Goal: Navigation & Orientation: Find specific page/section

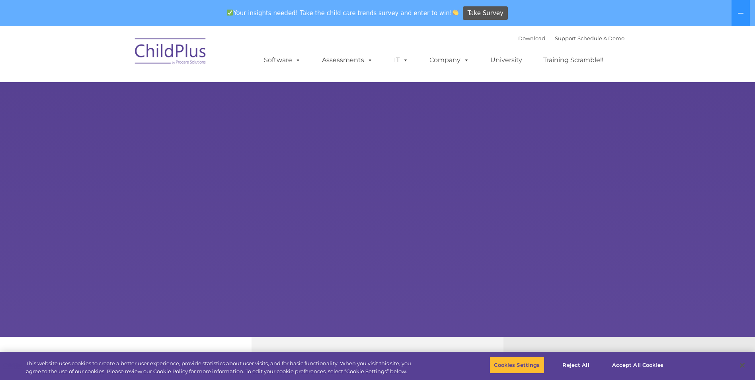
select select "MEDIUM"
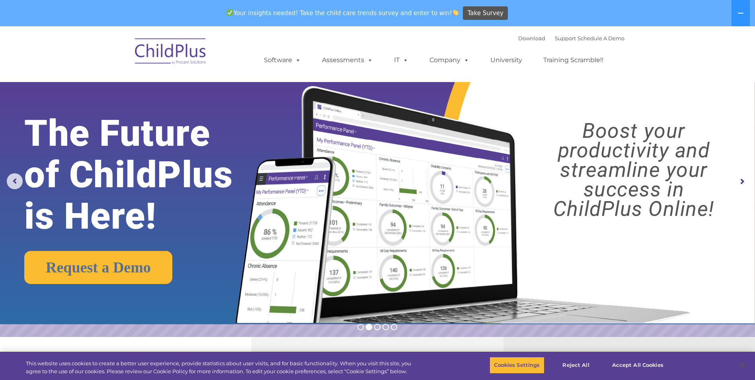
click at [183, 57] on img at bounding box center [171, 53] width 80 height 40
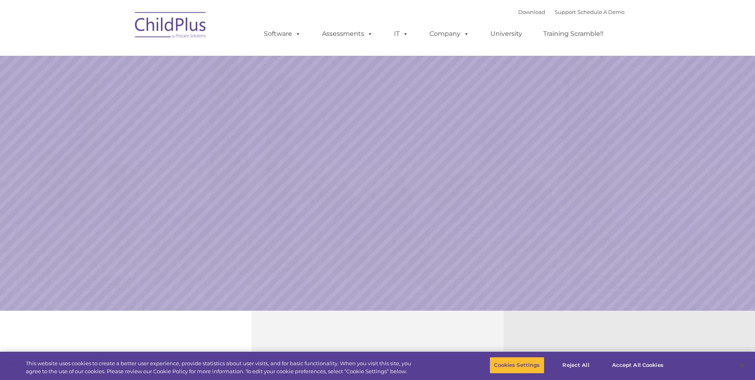
select select "MEDIUM"
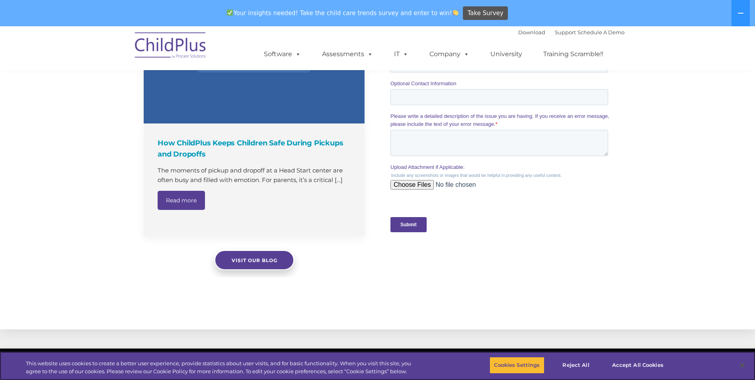
scroll to position [800, 0]
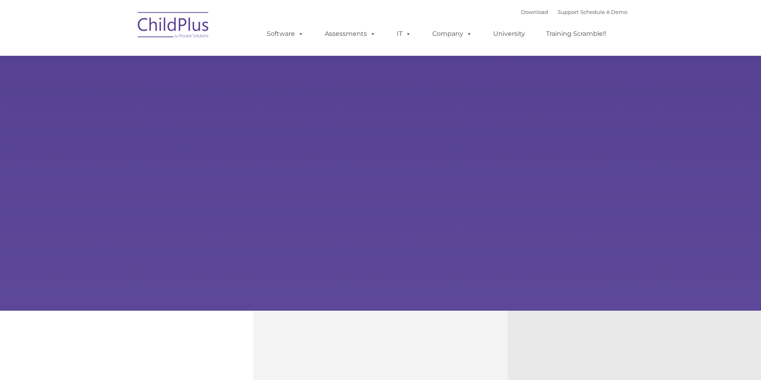
type input ""
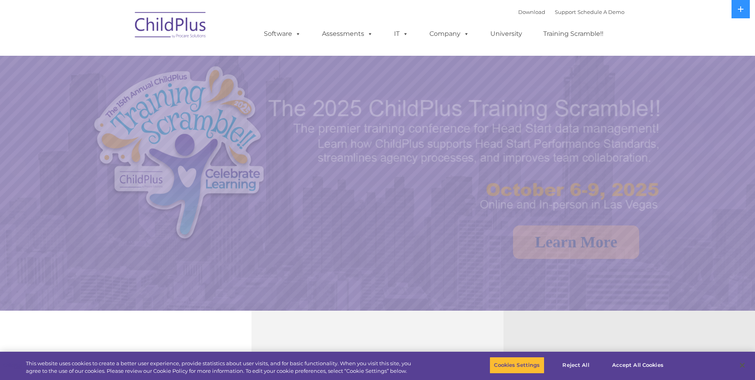
select select "MEDIUM"
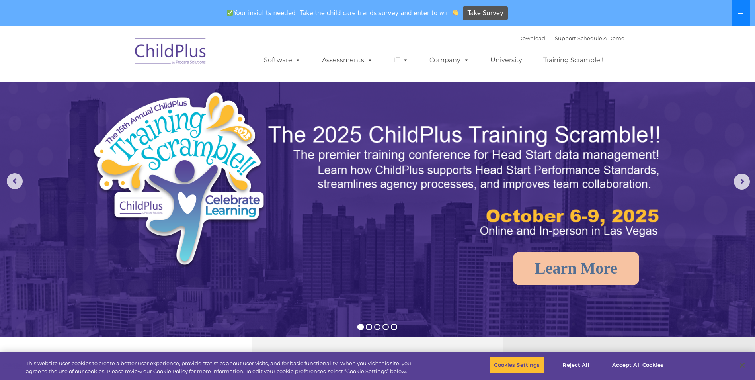
click at [736, 13] on button at bounding box center [740, 13] width 18 height 26
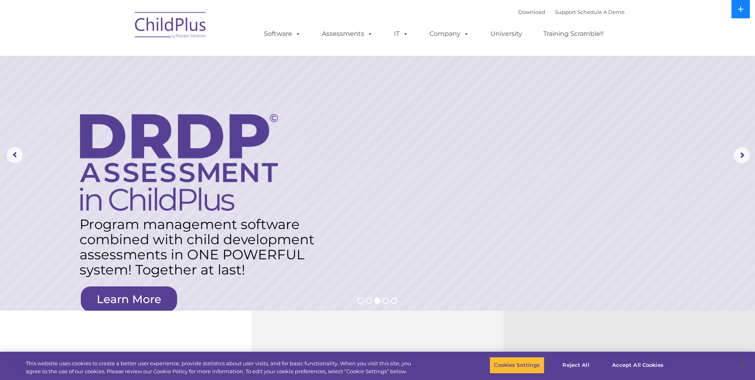
click at [741, 11] on icon at bounding box center [741, 9] width 6 height 6
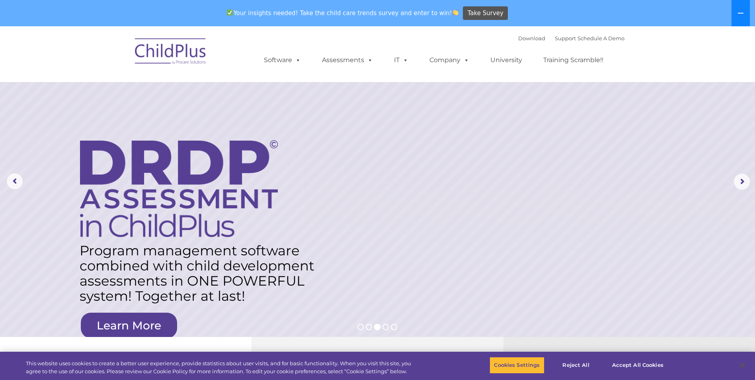
click at [741, 11] on icon at bounding box center [740, 13] width 6 height 6
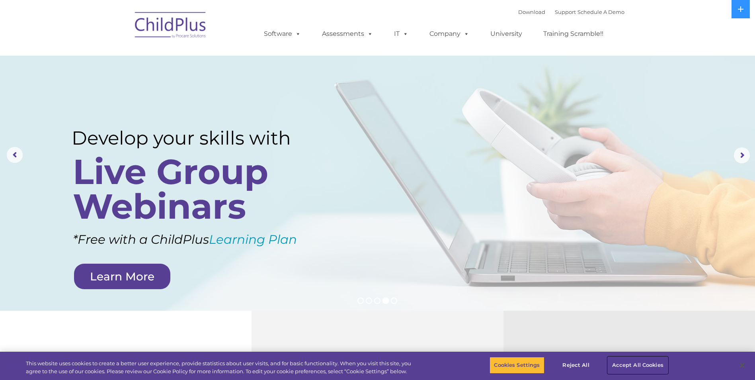
click at [624, 363] on button "Accept All Cookies" at bounding box center [638, 365] width 60 height 17
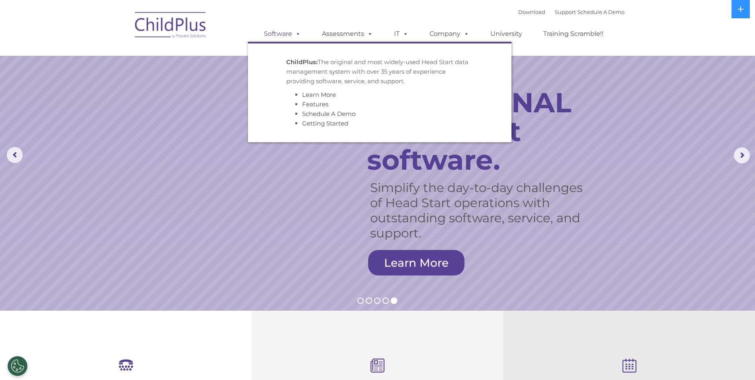
click at [295, 34] on span at bounding box center [296, 34] width 9 height 8
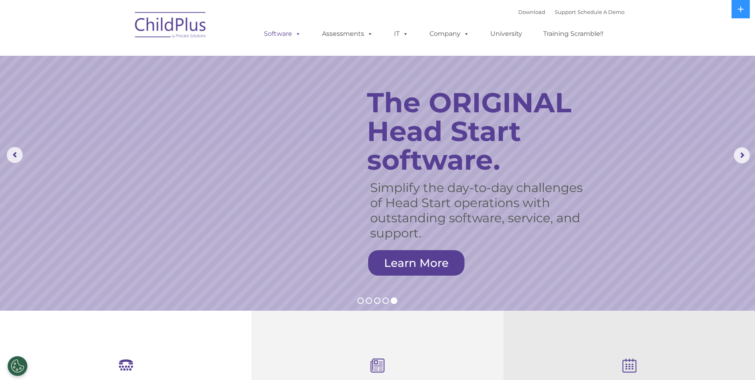
click at [295, 34] on span at bounding box center [296, 34] width 9 height 8
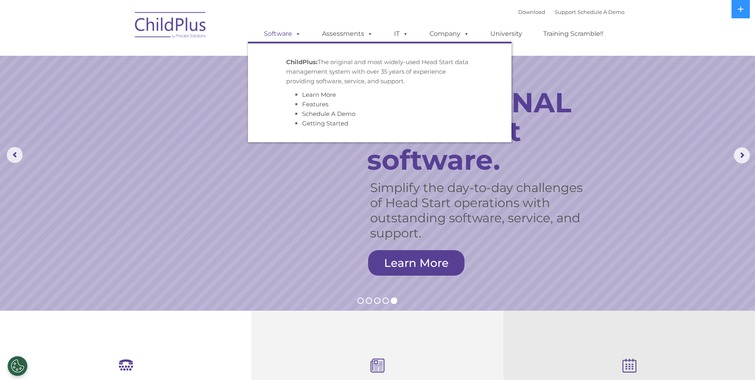
click at [296, 35] on span at bounding box center [296, 34] width 9 height 8
